Goal: Communication & Community: Share content

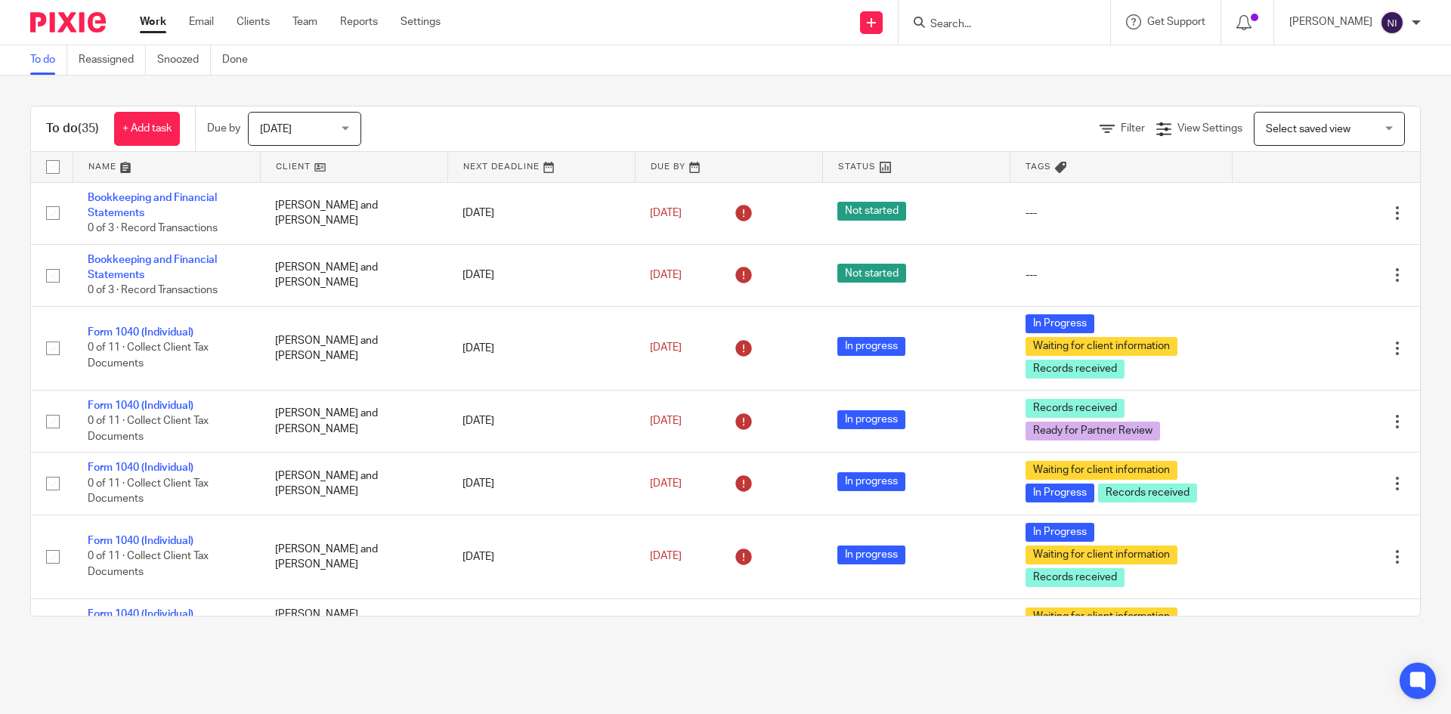
click at [996, 24] on input "Search" at bounding box center [997, 25] width 136 height 14
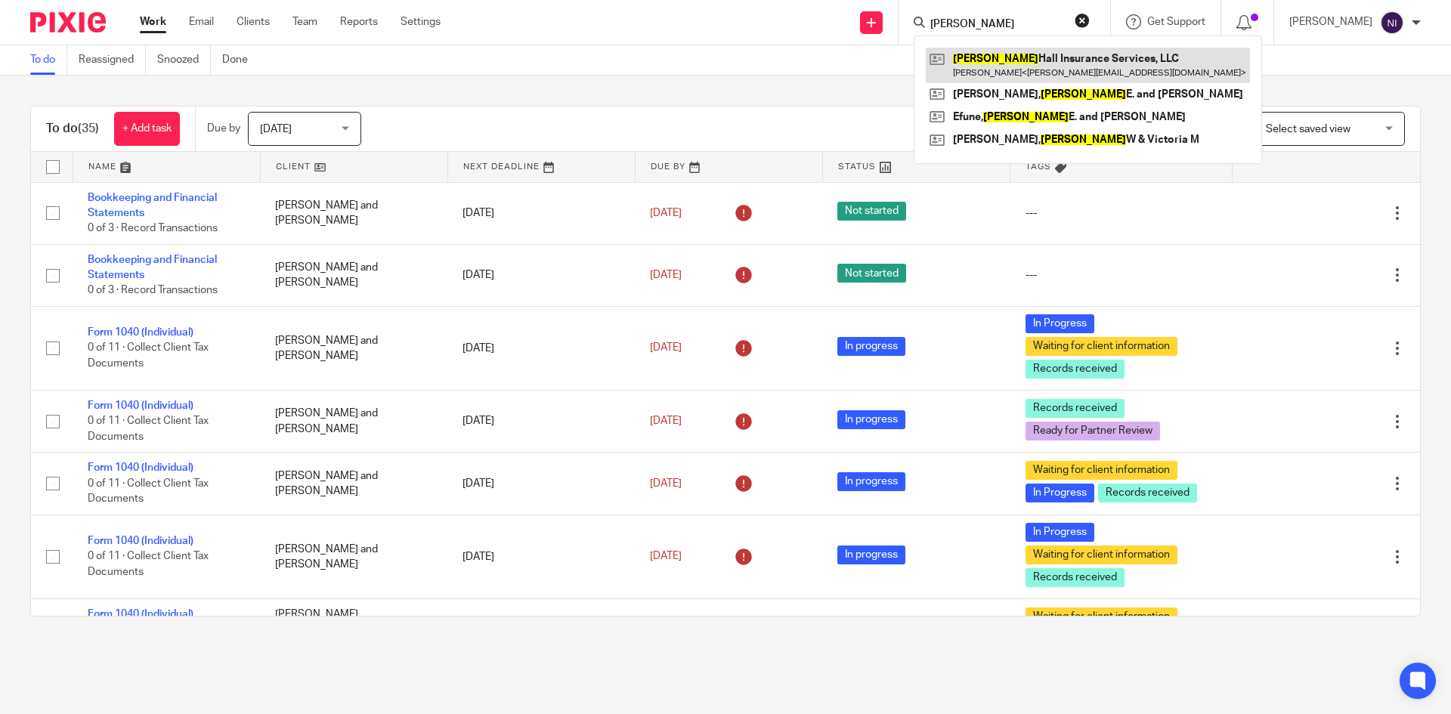
type input "bradley"
click at [1011, 59] on link at bounding box center [1088, 65] width 324 height 35
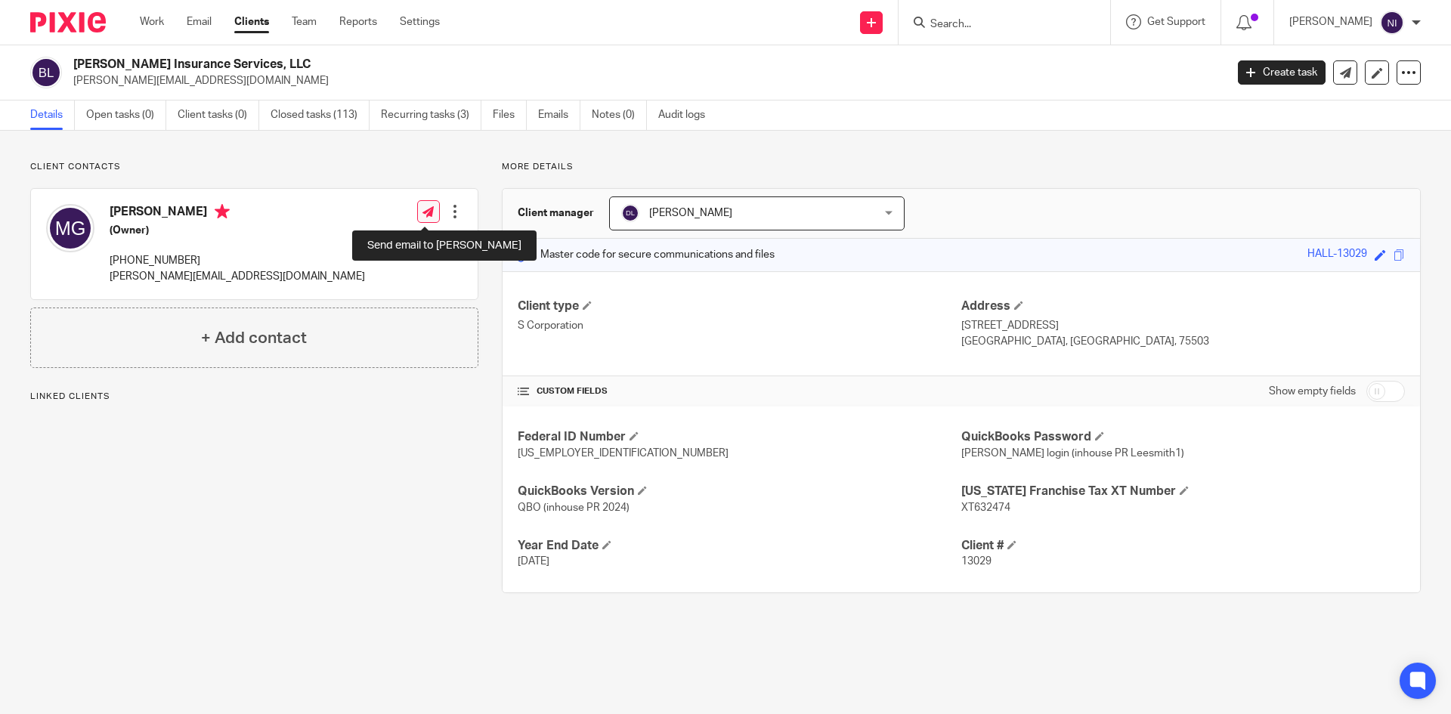
click at [424, 209] on icon at bounding box center [428, 211] width 11 height 11
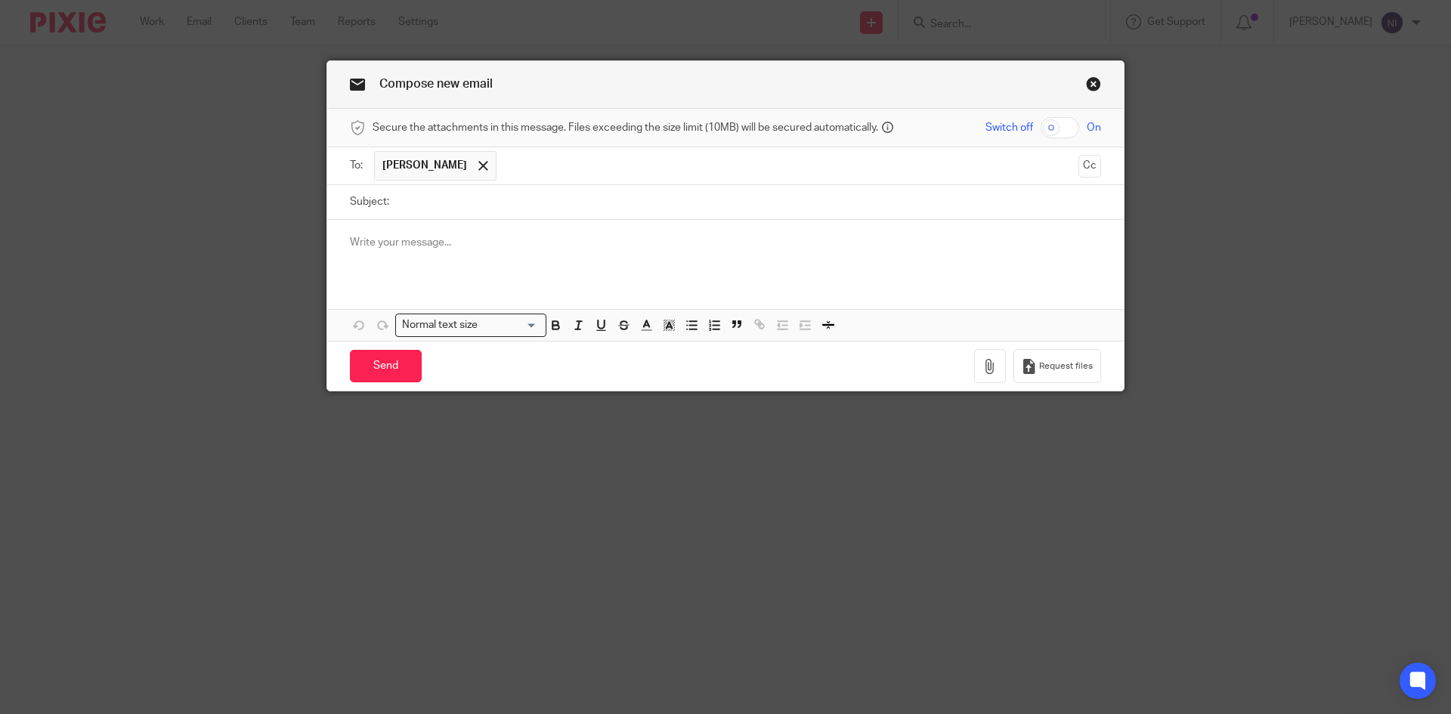
click at [1046, 119] on input "checkbox" at bounding box center [1060, 127] width 39 height 21
checkbox input "true"
click at [979, 357] on button "button" at bounding box center [990, 366] width 32 height 34
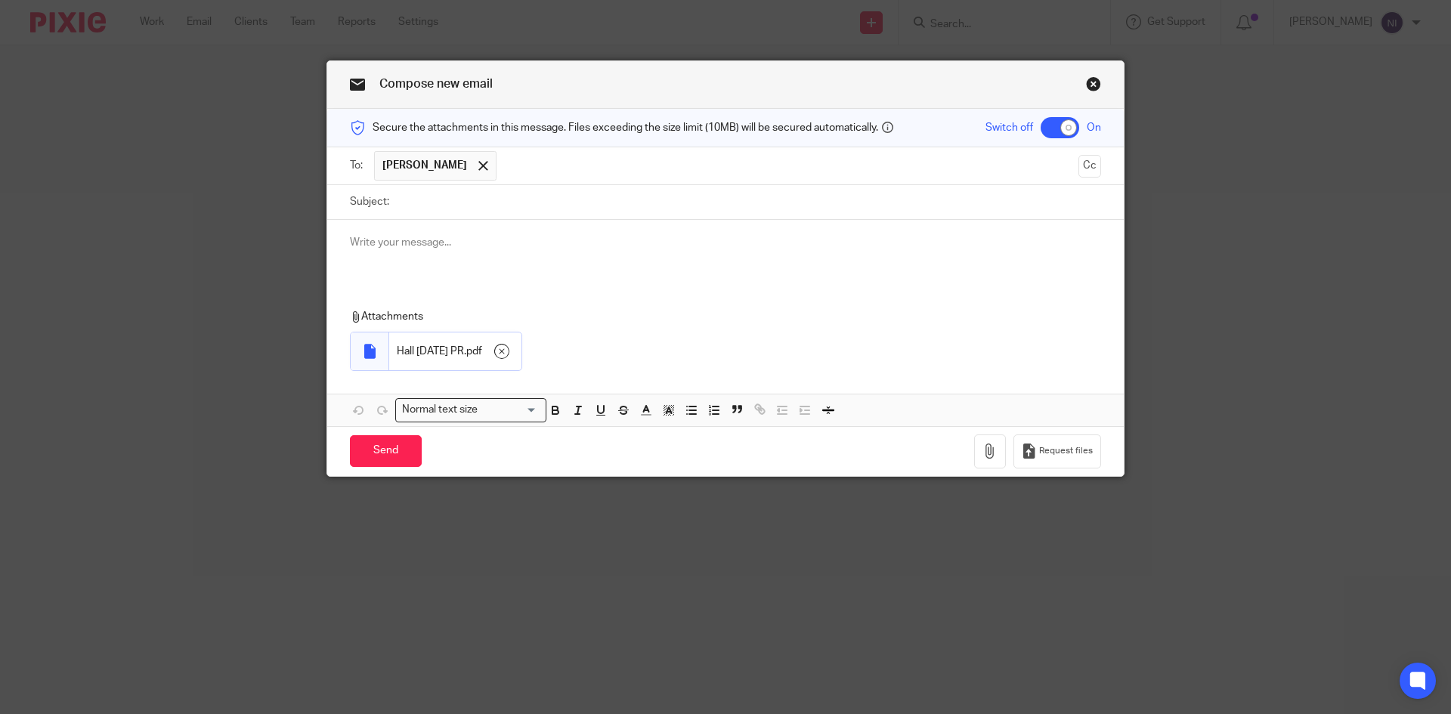
click at [410, 200] on input "Subject:" at bounding box center [749, 202] width 704 height 34
type input "September 26 2025 PR"
click at [370, 445] on input "Send" at bounding box center [386, 451] width 72 height 33
